Goal: Go to known website: Access a specific website the user already knows

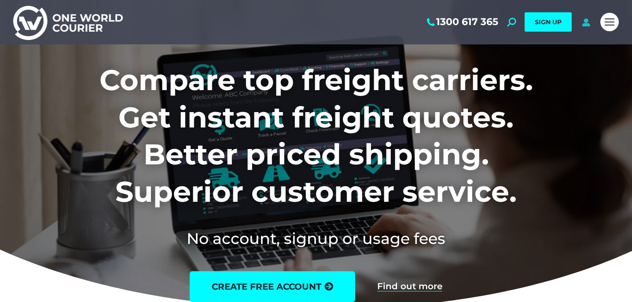
click at [587, 25] on icon at bounding box center [585, 22] width 11 height 9
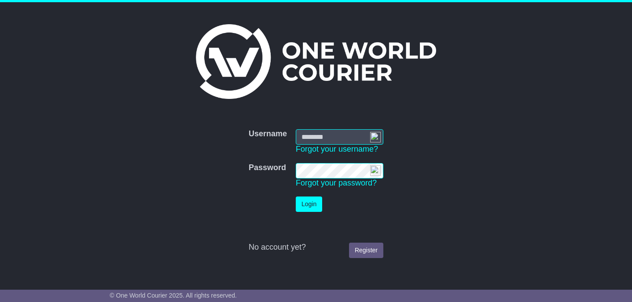
click at [334, 136] on input "Username" at bounding box center [340, 136] width 88 height 15
type input "**********"
